Goal: Task Accomplishment & Management: Manage account settings

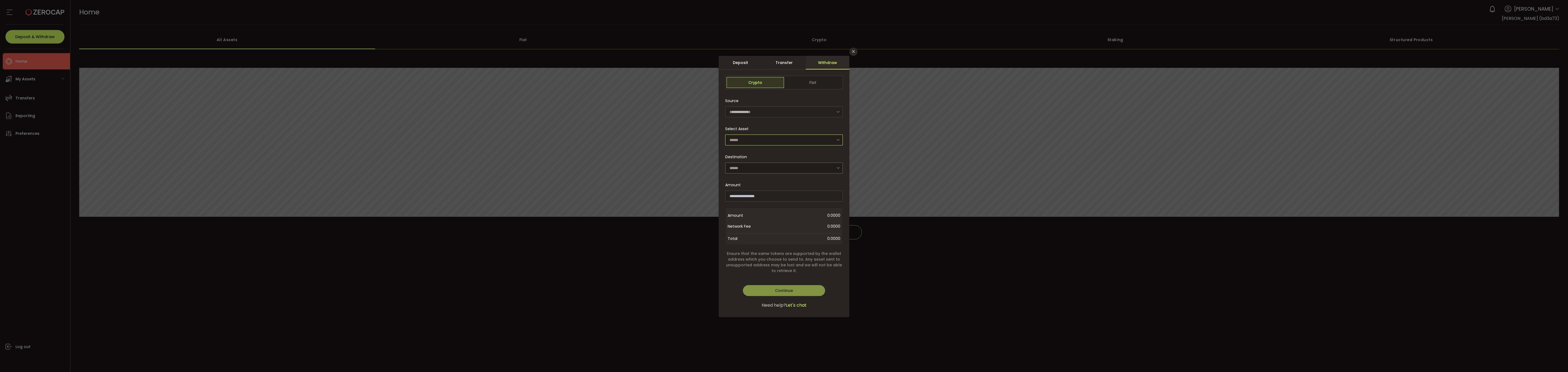
click at [738, 139] on input "dialog" at bounding box center [783, 140] width 117 height 11
click at [764, 194] on span "USDT - Tether (TRON)" at bounding box center [751, 192] width 42 height 5
type input "**********"
type input "****"
click at [787, 196] on input "dialog" at bounding box center [783, 196] width 117 height 11
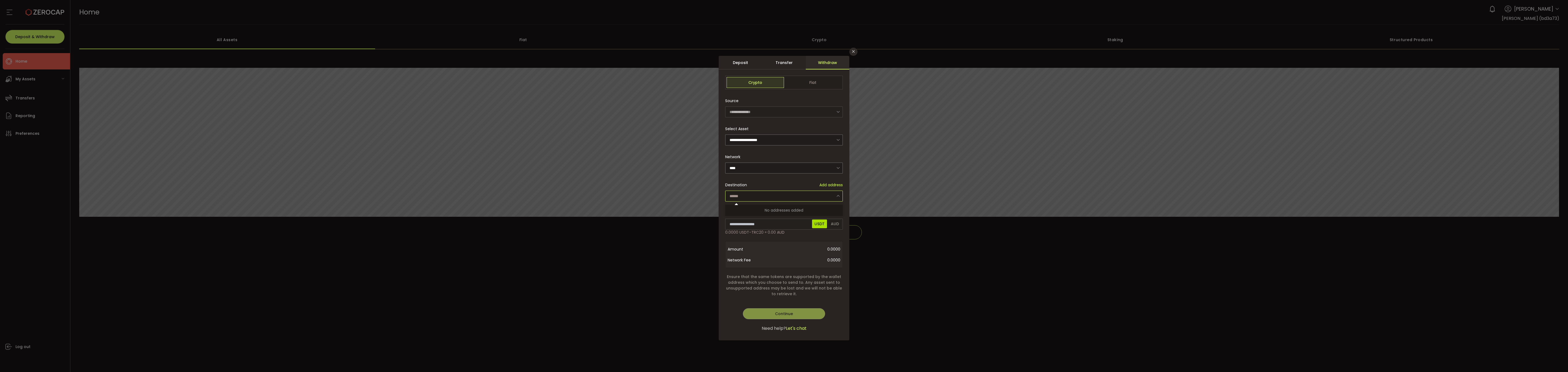
click at [785, 193] on input "dialog" at bounding box center [783, 196] width 117 height 11
click at [824, 186] on span "Add address" at bounding box center [831, 184] width 23 height 5
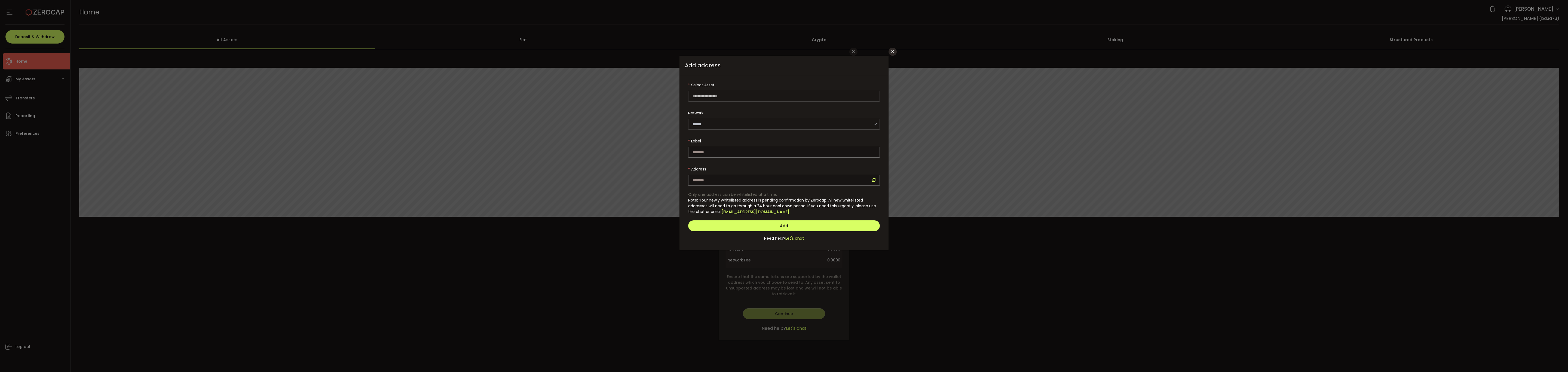
type input "**********"
type input "****"
click at [891, 56] on div "**********" at bounding box center [784, 186] width 1568 height 372
click at [891, 49] on icon "Close" at bounding box center [892, 51] width 4 height 4
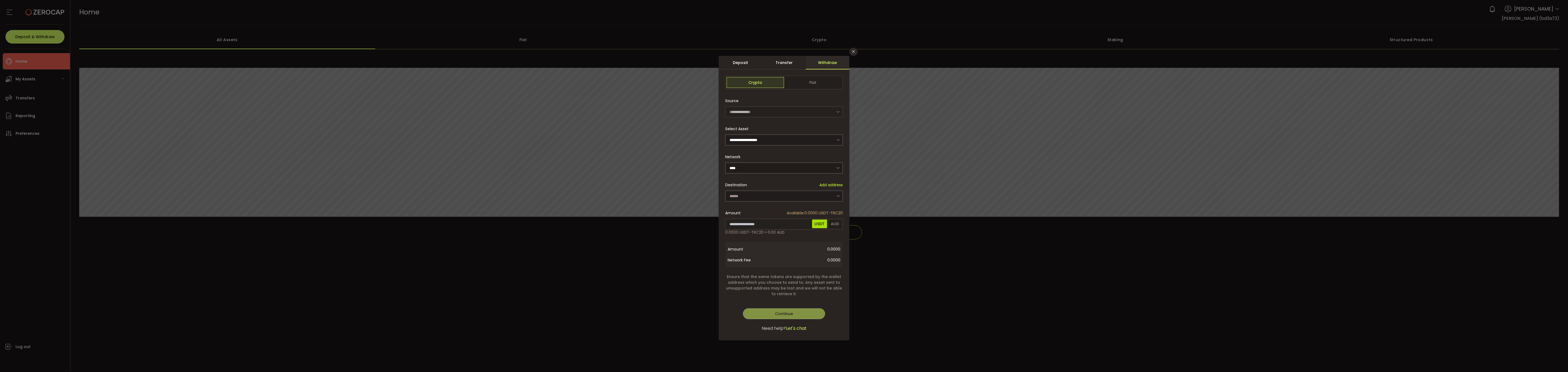
click at [820, 65] on div "Withdraw" at bounding box center [828, 63] width 44 height 13
click at [853, 49] on button "Close" at bounding box center [853, 51] width 8 height 8
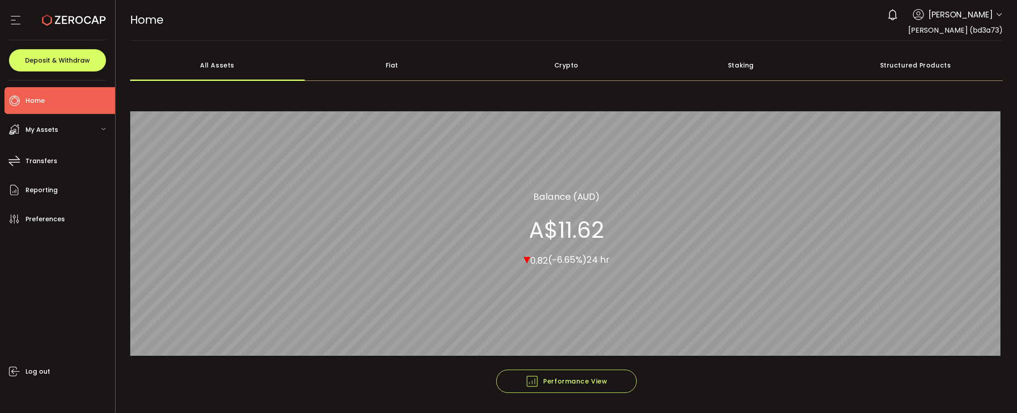
click at [380, 63] on div "Fiat" at bounding box center [392, 65] width 174 height 31
click at [548, 56] on div "Crypto" at bounding box center [566, 65] width 174 height 31
click at [734, 68] on div "Staking" at bounding box center [740, 65] width 174 height 31
click at [995, 17] on icon at bounding box center [998, 14] width 7 height 7
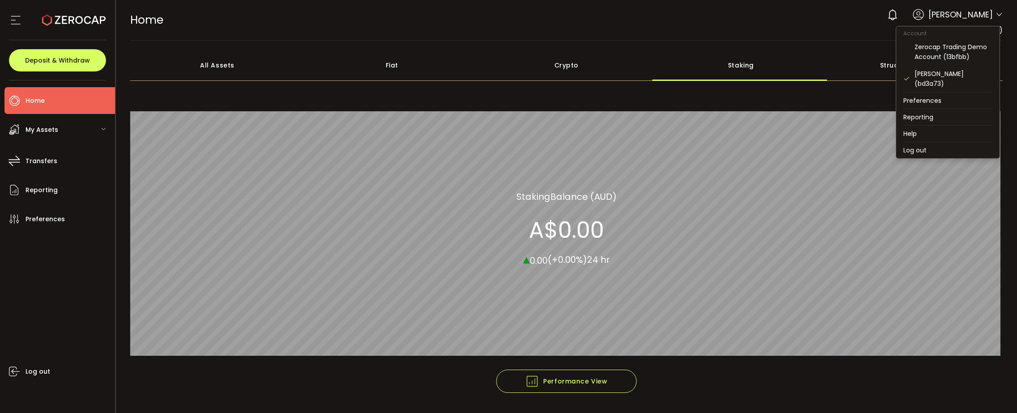
click at [995, 17] on icon at bounding box center [998, 14] width 7 height 7
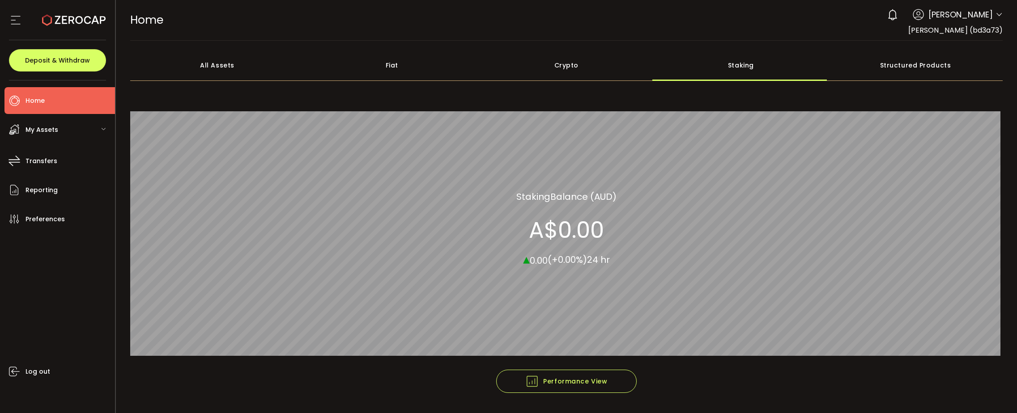
drag, startPoint x: 250, startPoint y: 69, endPoint x: 297, endPoint y: 74, distance: 47.3
click at [253, 68] on div "All Assets" at bounding box center [217, 65] width 174 height 31
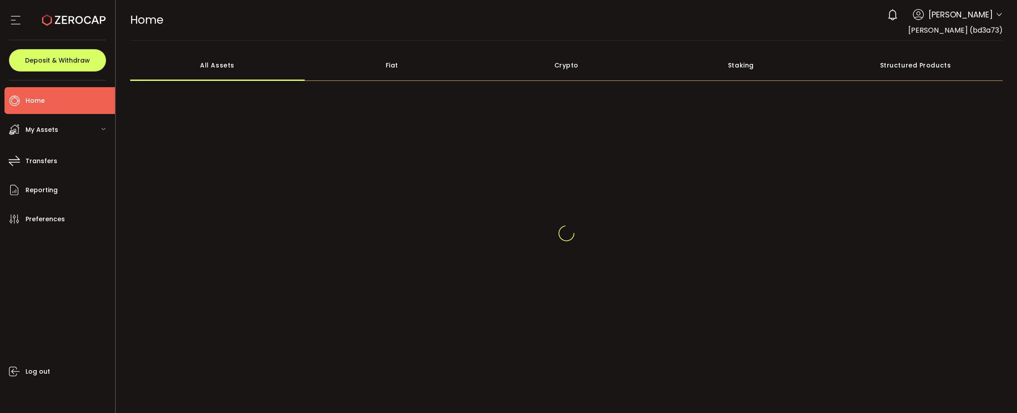
drag, startPoint x: 343, startPoint y: 78, endPoint x: 383, endPoint y: 109, distance: 50.7
click at [343, 78] on div "Fiat" at bounding box center [392, 65] width 174 height 31
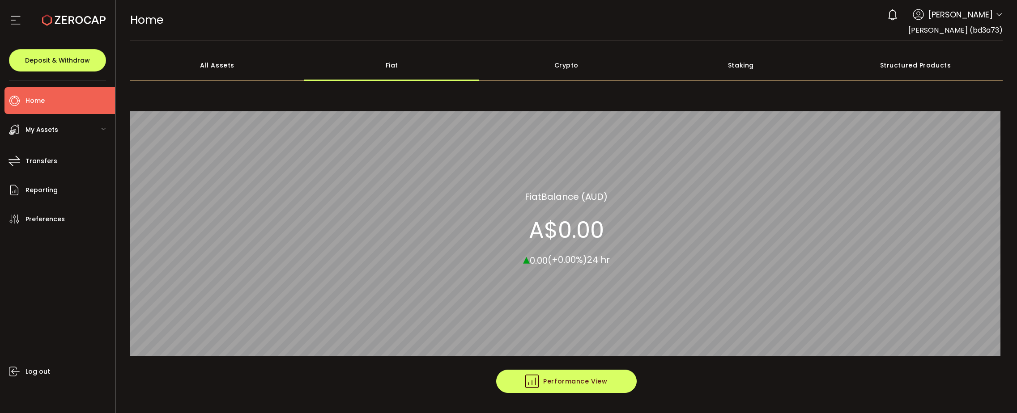
click at [606, 384] on button "Performance View" at bounding box center [566, 381] width 140 height 23
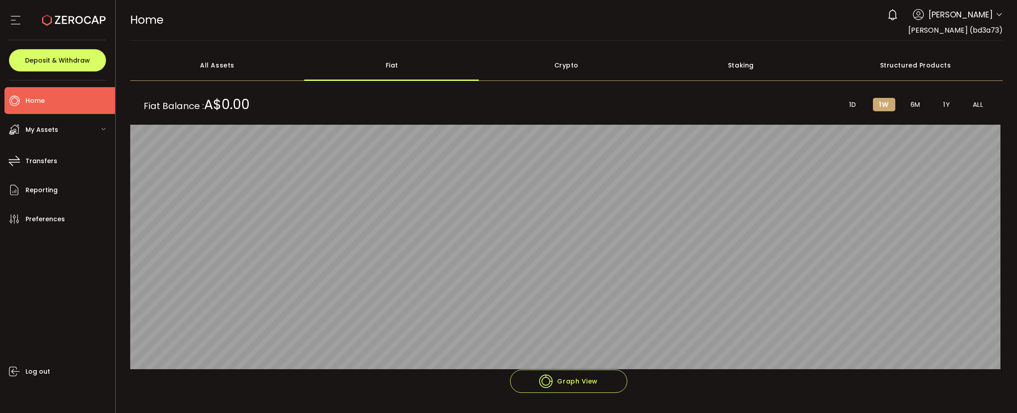
click at [232, 70] on div "All Assets" at bounding box center [217, 65] width 174 height 31
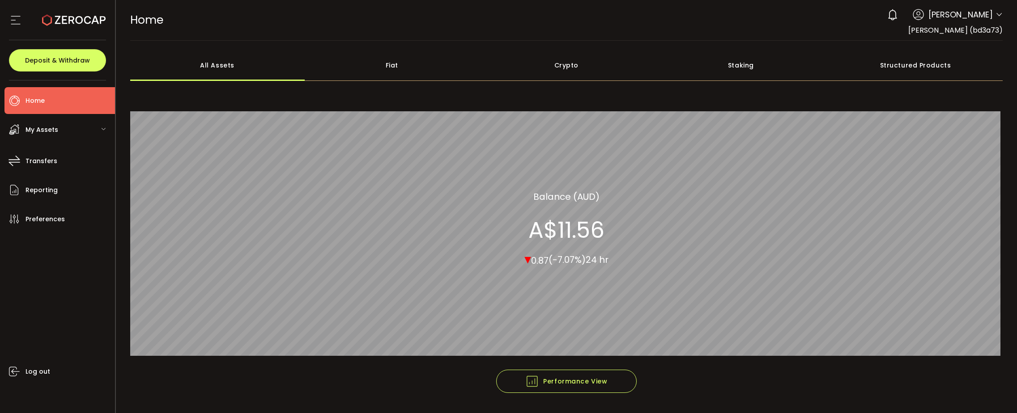
click at [402, 80] on div "Fiat" at bounding box center [392, 65] width 174 height 31
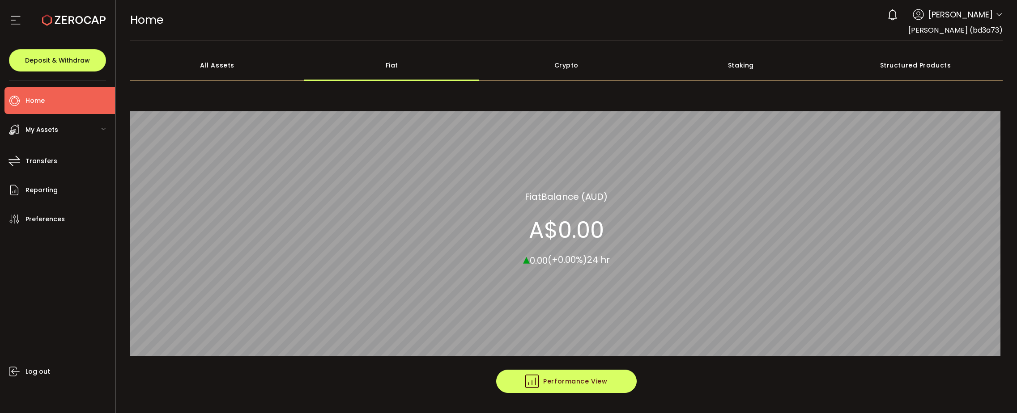
click at [530, 379] on span "Performance View" at bounding box center [566, 381] width 82 height 13
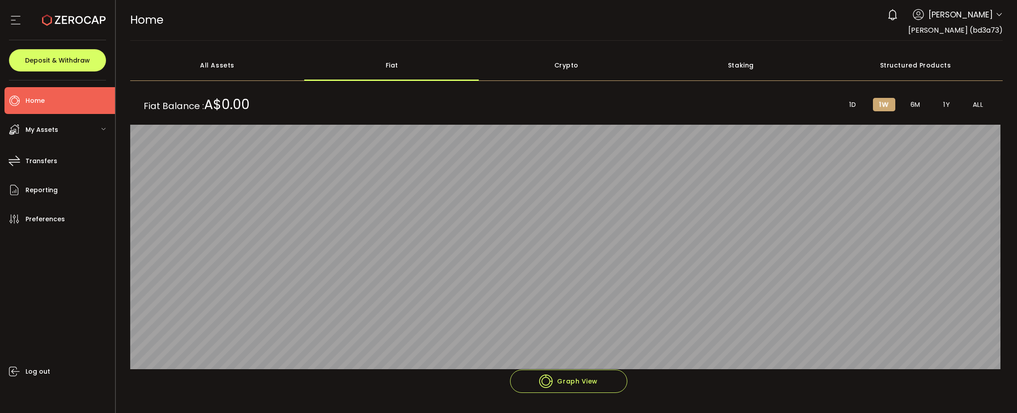
click at [911, 99] on li "6M" at bounding box center [915, 104] width 22 height 13
click at [235, 68] on div "All Assets" at bounding box center [217, 65] width 174 height 31
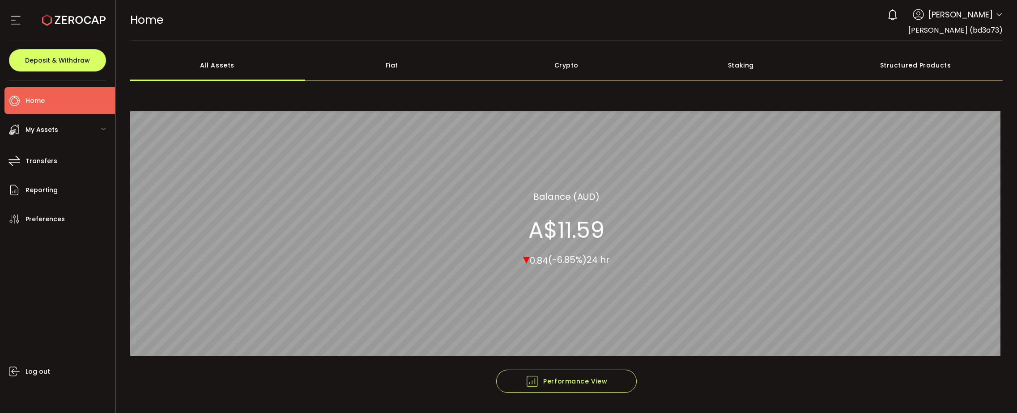
click at [51, 130] on span "My Assets" at bounding box center [41, 129] width 33 height 13
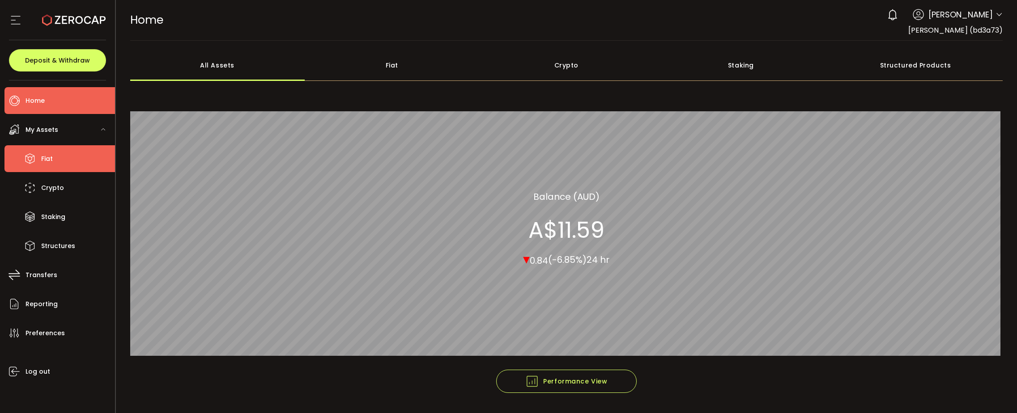
click at [32, 151] on li "Fiat" at bounding box center [59, 158] width 110 height 27
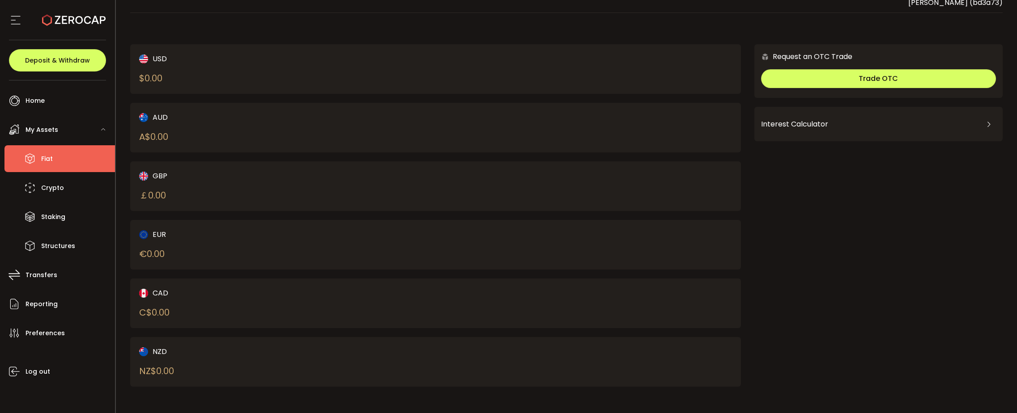
scroll to position [28, 0]
click at [154, 56] on div "USD" at bounding box center [272, 58] width 267 height 11
click at [157, 78] on div "$ 0.00" at bounding box center [150, 77] width 23 height 13
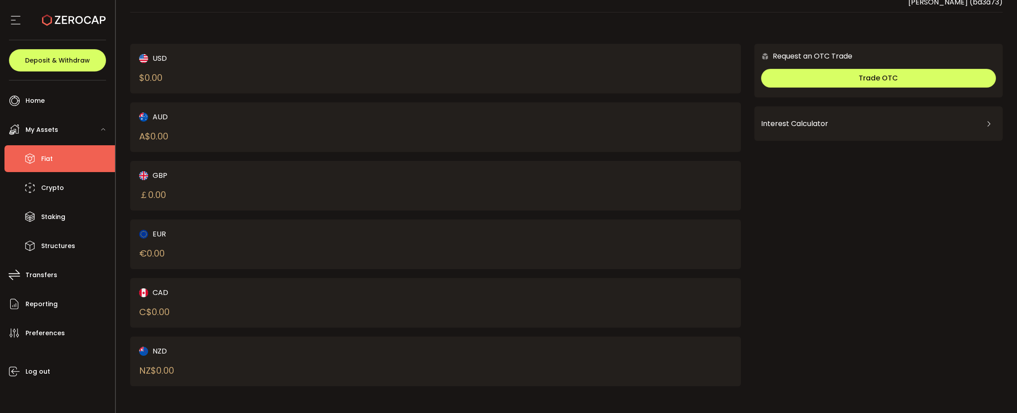
click at [157, 78] on div "$ 0.00" at bounding box center [150, 77] width 23 height 13
click at [62, 182] on span "Crypto" at bounding box center [52, 188] width 23 height 13
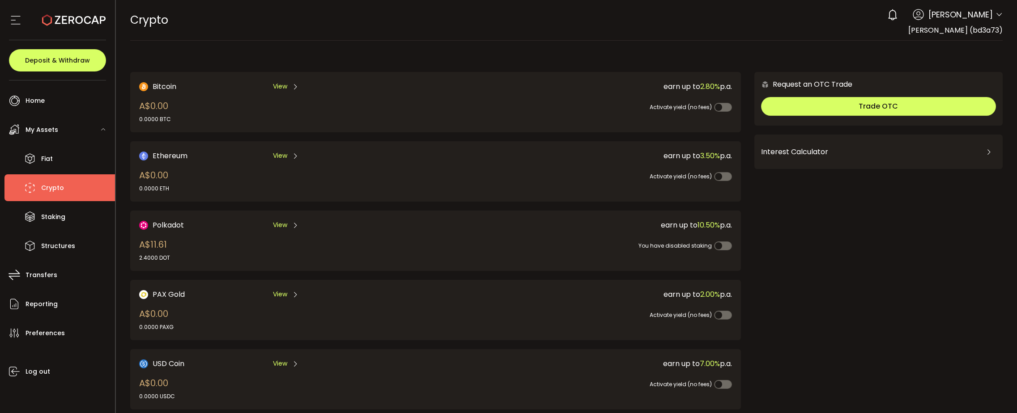
scroll to position [119, 0]
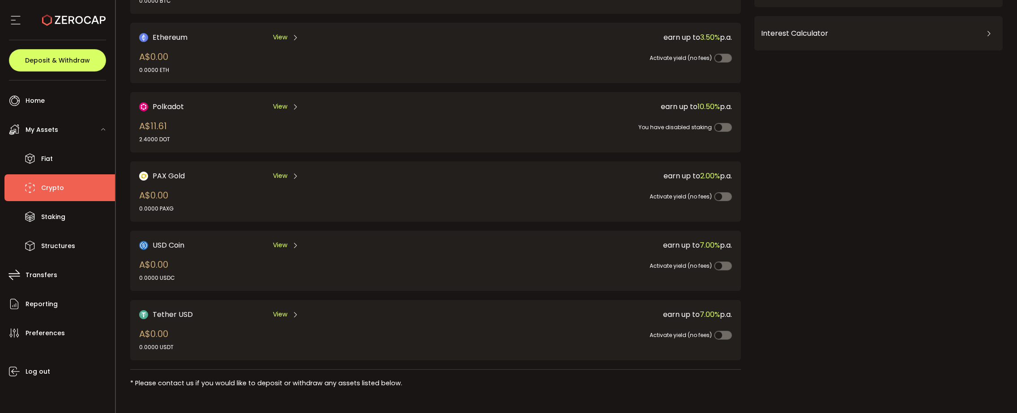
drag, startPoint x: 174, startPoint y: 331, endPoint x: 124, endPoint y: 339, distance: 50.2
click at [124, 339] on main "Bitcoin View A$0.00 0.0000 BTC earn up to 2.80% p.a. Activate yield (no fees) E…" at bounding box center [566, 167] width 901 height 491
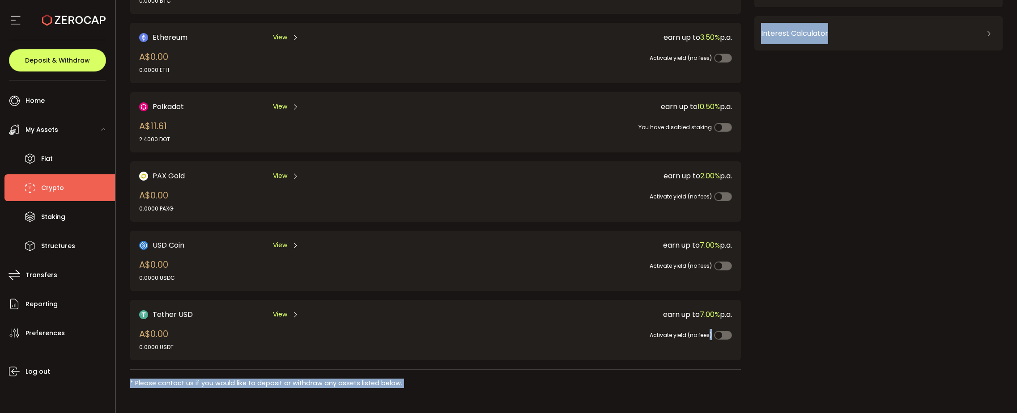
drag, startPoint x: 784, startPoint y: 319, endPoint x: 407, endPoint y: 329, distance: 377.6
click at [510, 321] on div "Bitcoin View A$0.00 0.0000 BTC earn up to 2.80% p.a. Activate yield (no fees) E…" at bounding box center [566, 174] width 873 height 442
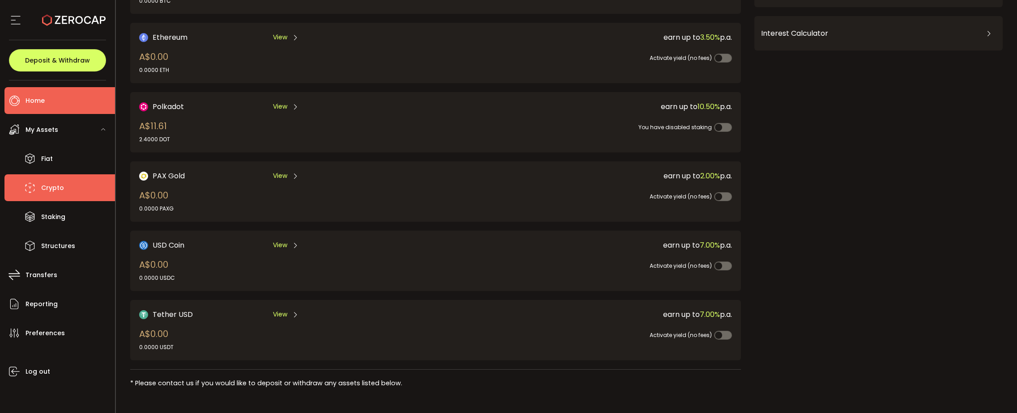
click at [55, 108] on li "Home" at bounding box center [59, 100] width 110 height 27
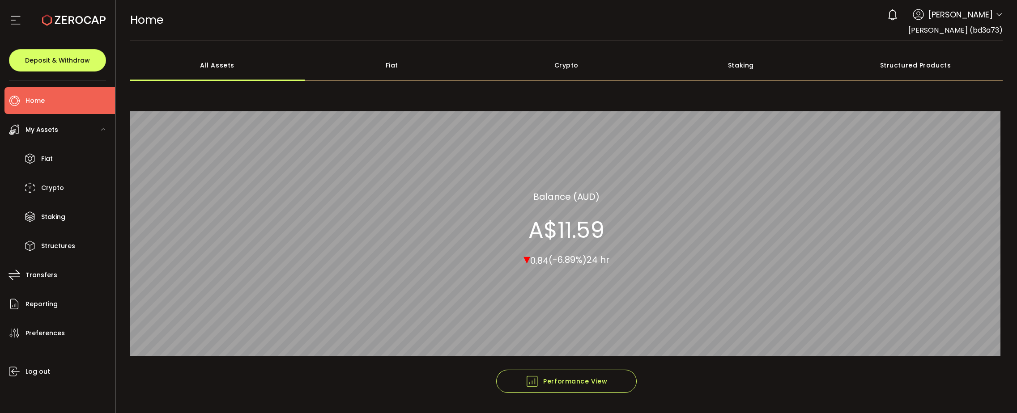
click at [58, 133] on div "My Assets" at bounding box center [59, 129] width 110 height 27
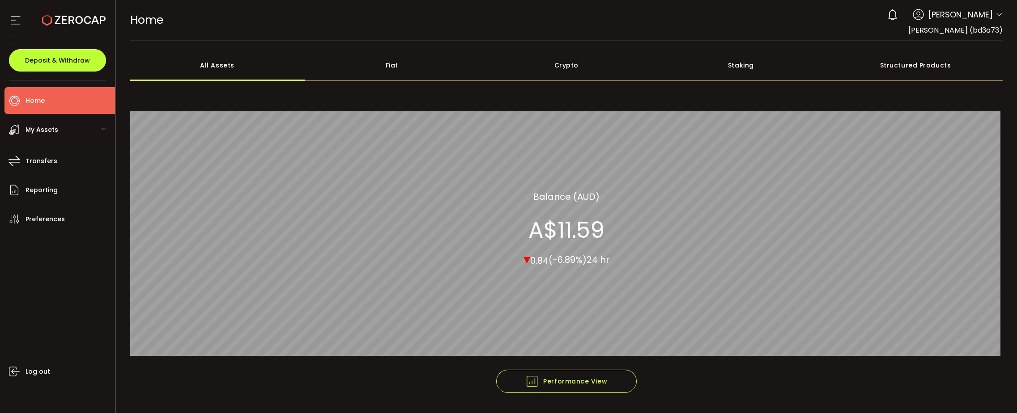
click at [46, 59] on span "Deposit & Withdraw" at bounding box center [57, 60] width 65 height 6
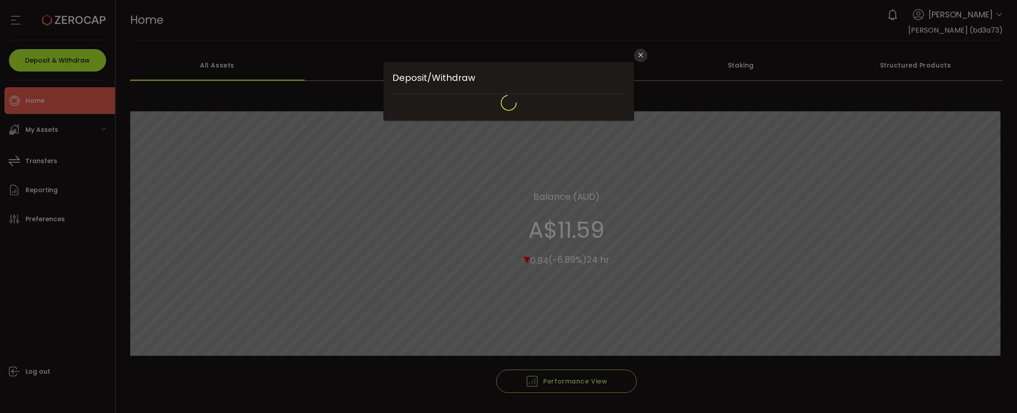
type input "**********"
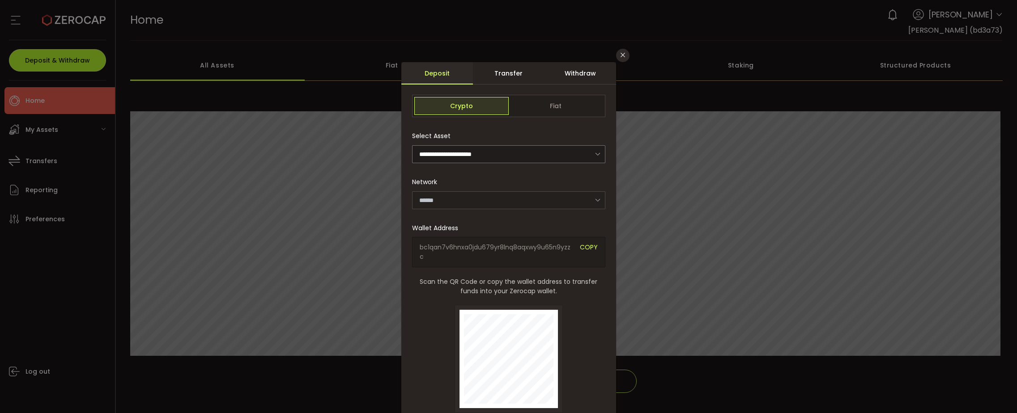
type input "*******"
click at [593, 102] on span "Fiat" at bounding box center [555, 106] width 94 height 18
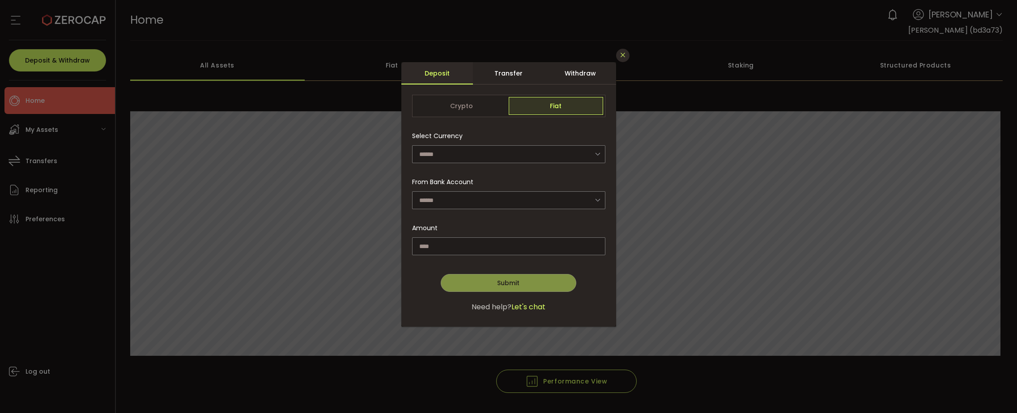
click at [619, 51] on icon "Close" at bounding box center [622, 54] width 7 height 7
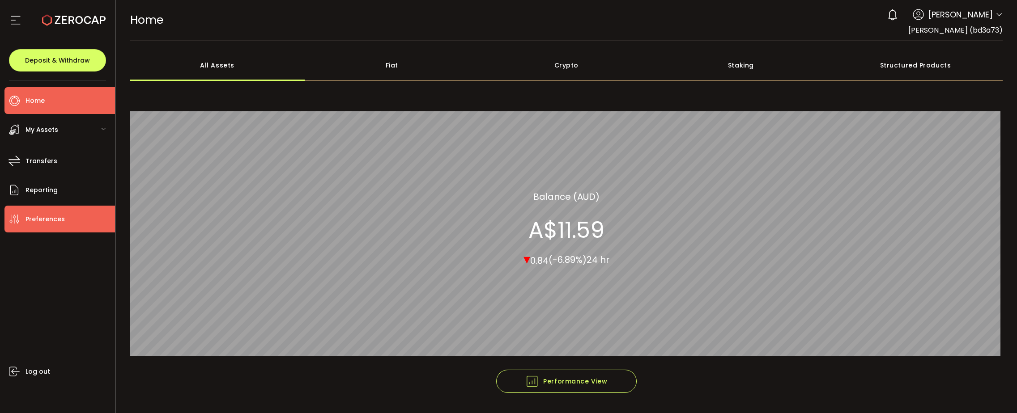
click at [40, 217] on span "Preferences" at bounding box center [44, 219] width 39 height 13
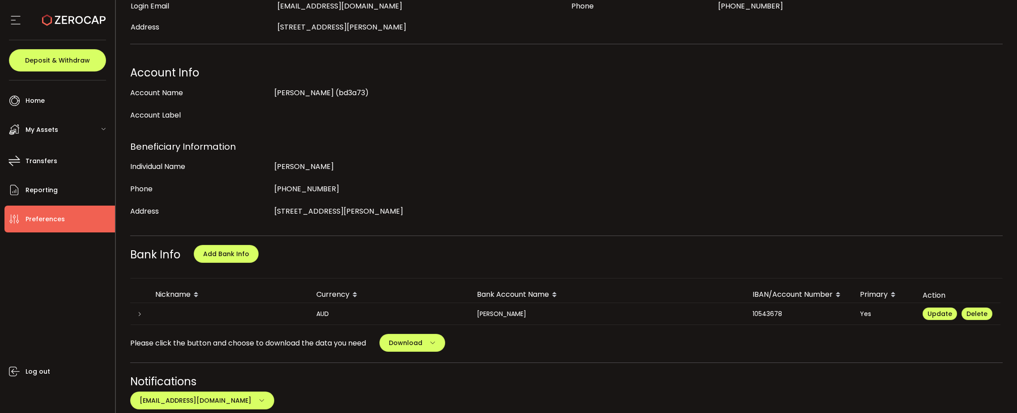
scroll to position [134, 0]
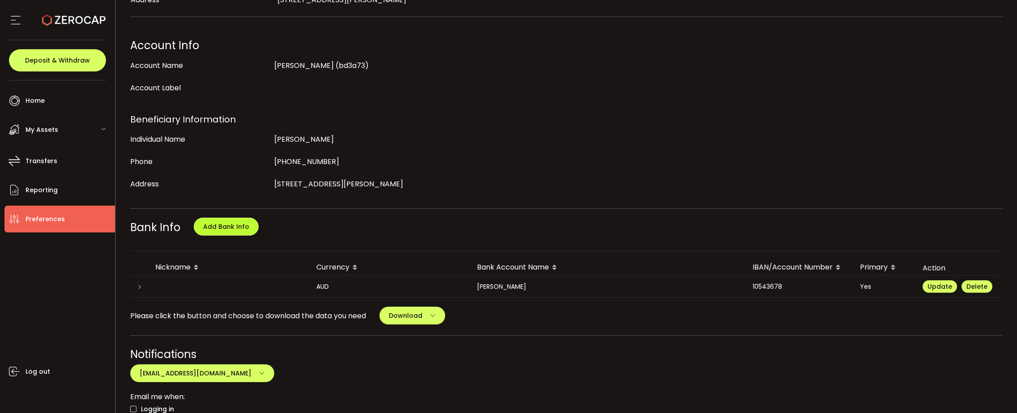
click at [225, 220] on button "Add Bank Info" at bounding box center [226, 227] width 65 height 18
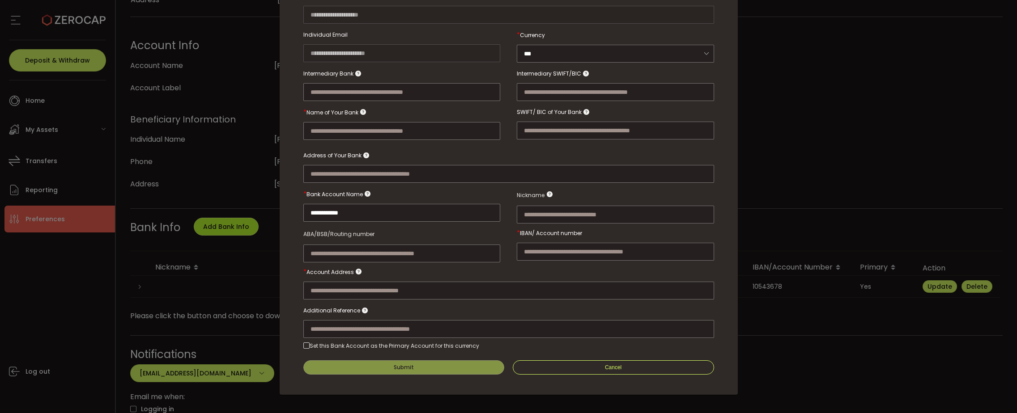
scroll to position [0, 0]
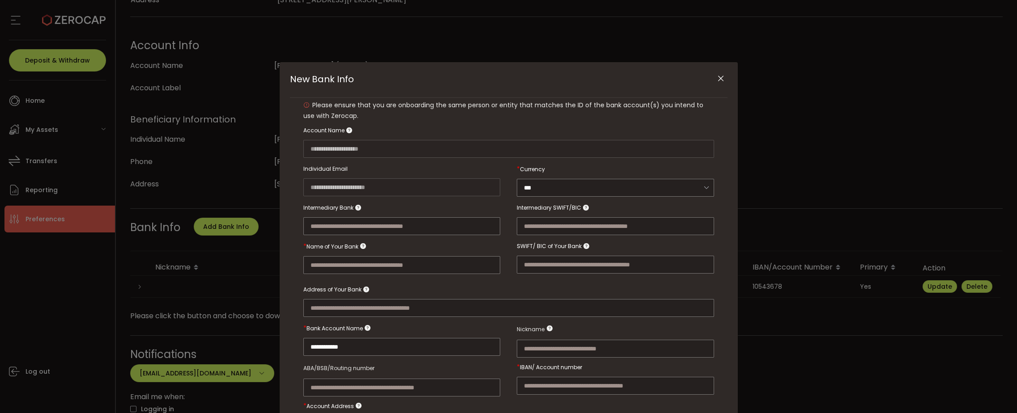
click at [720, 81] on icon "Close" at bounding box center [720, 78] width 9 height 9
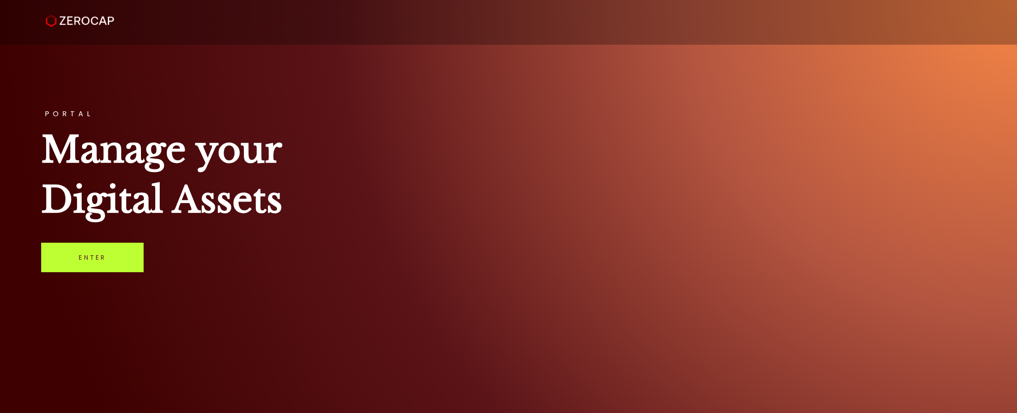
click at [93, 266] on link "Enter" at bounding box center [92, 258] width 102 height 30
